Goal: Find specific page/section: Find specific page/section

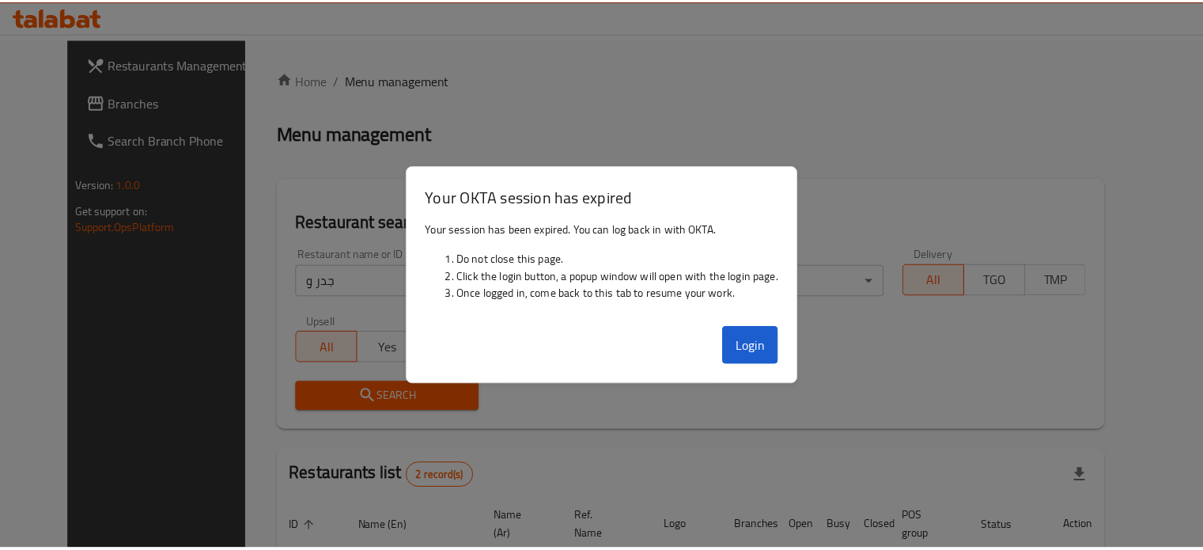
scroll to position [180, 0]
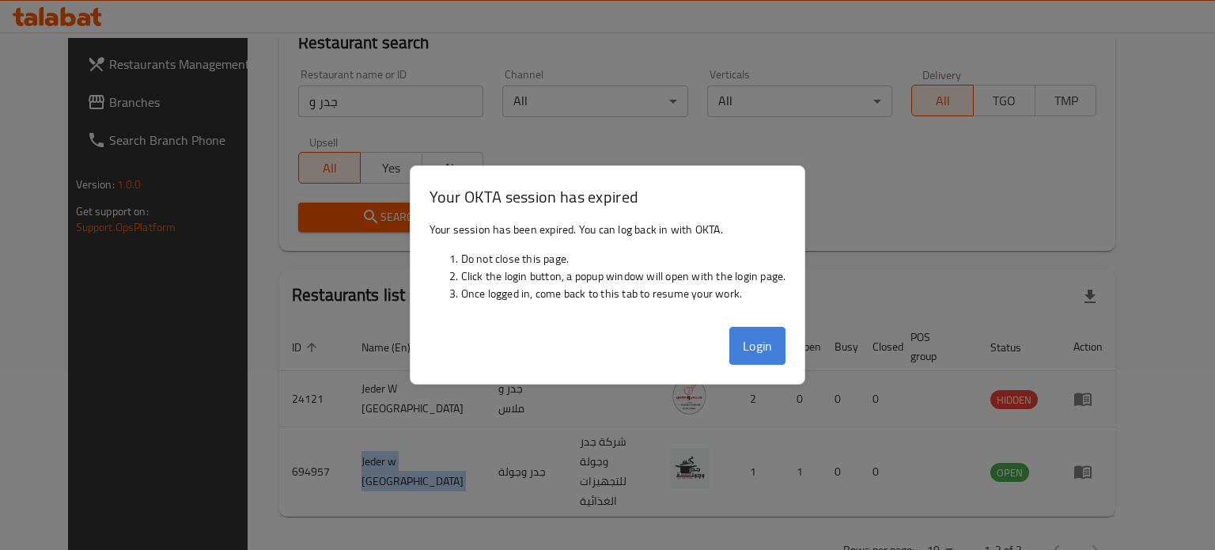
click at [763, 359] on button "Login" at bounding box center [757, 346] width 57 height 38
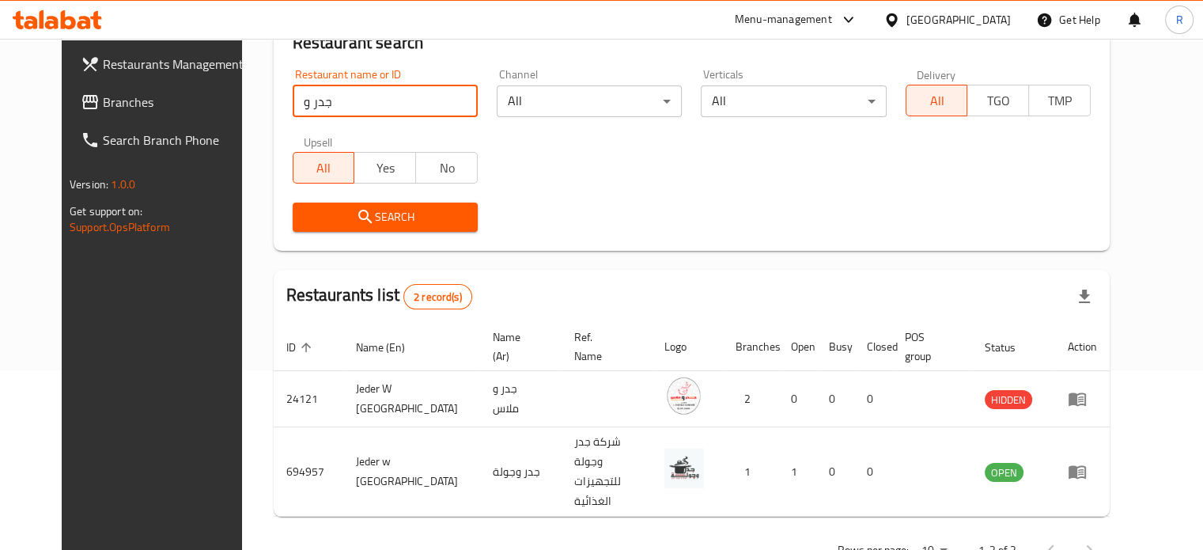
click at [319, 104] on input "جدر و" at bounding box center [385, 101] width 185 height 32
type input "ج"
type input "Boba Dots"
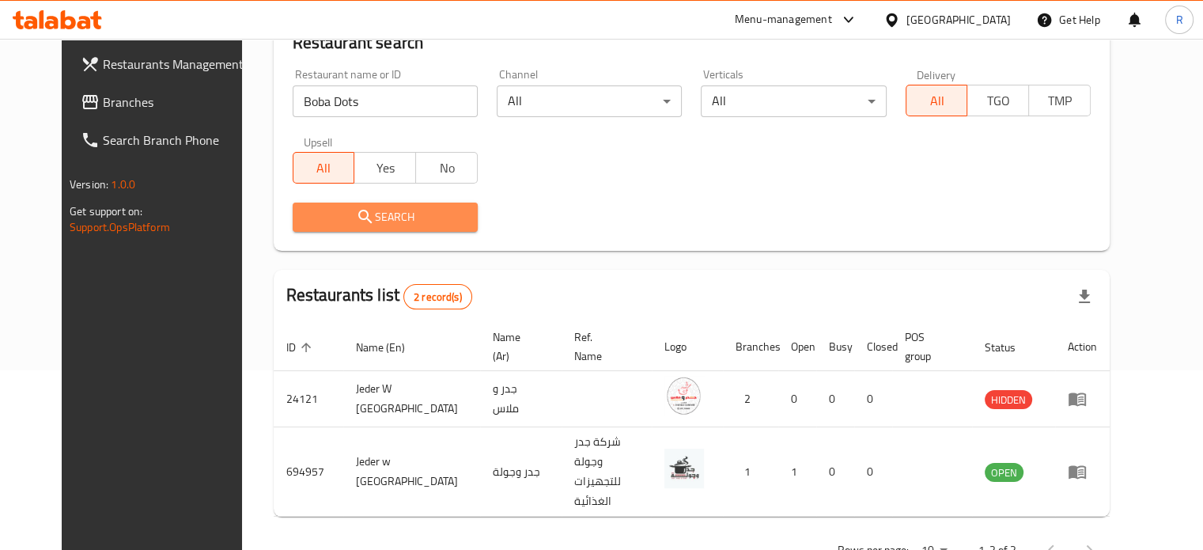
click at [325, 206] on button "Search" at bounding box center [385, 216] width 185 height 29
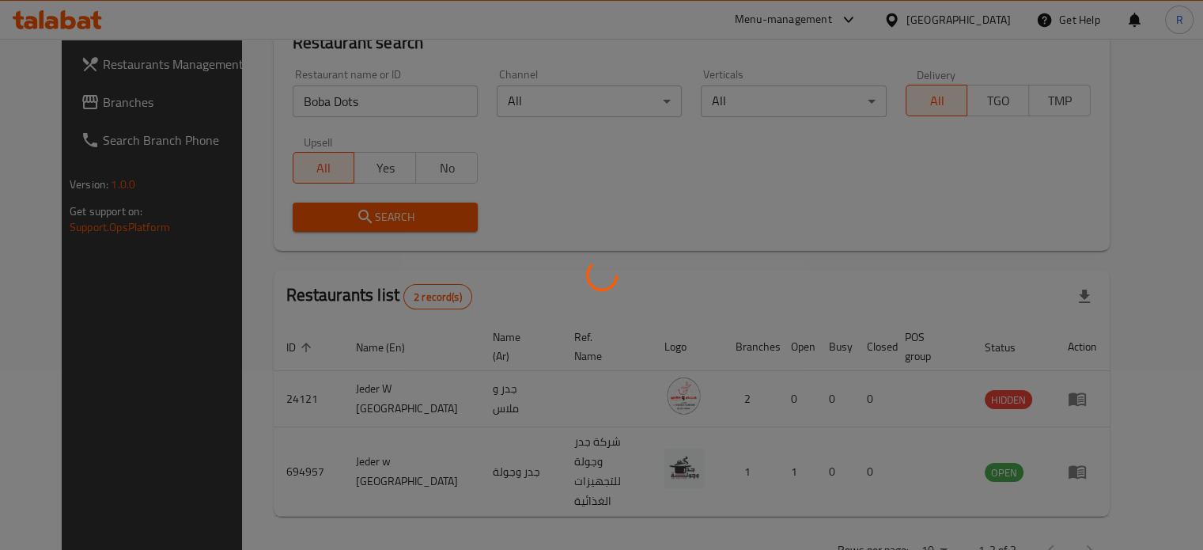
scroll to position [96, 0]
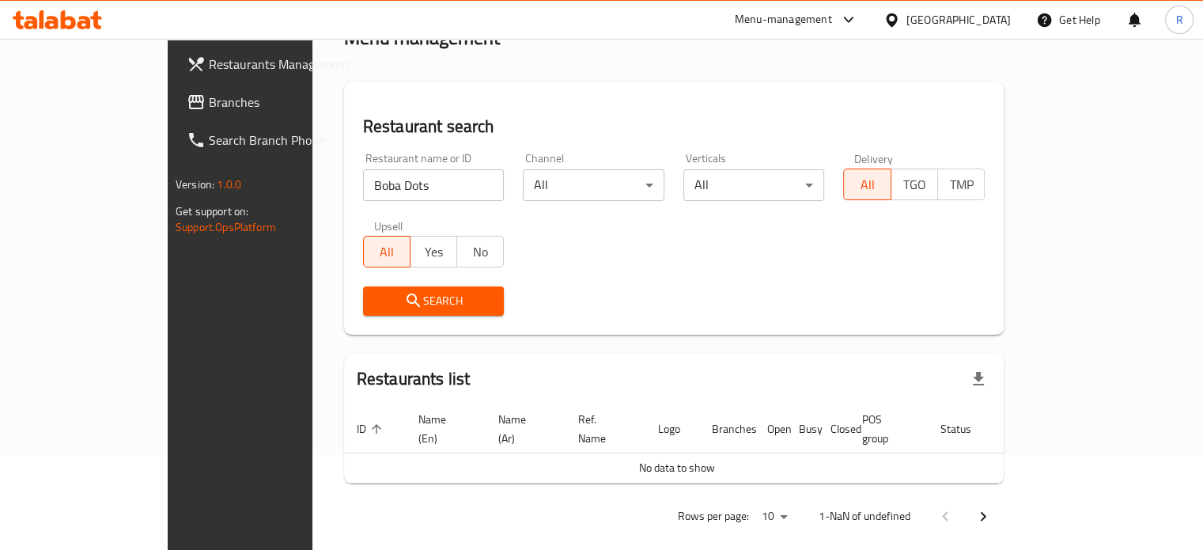
click at [383, 297] on span "Search" at bounding box center [434, 301] width 116 height 20
click at [363, 184] on input "Boba Dots" at bounding box center [434, 185] width 142 height 32
click at [376, 305] on span "Search" at bounding box center [434, 301] width 116 height 20
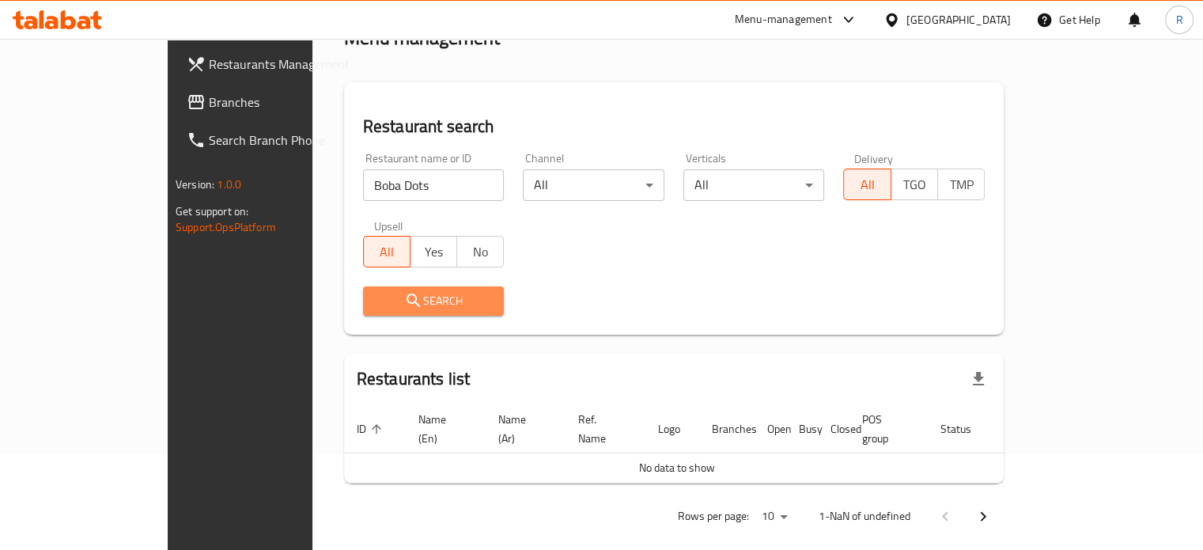
click at [376, 305] on span "Search" at bounding box center [434, 301] width 116 height 20
click at [899, 461] on div "Home / Menu management Menu management Restaurant search Restaurant name or ID …" at bounding box center [674, 256] width 660 height 562
click at [376, 305] on span "Search" at bounding box center [434, 301] width 116 height 20
